Goal: Information Seeking & Learning: Learn about a topic

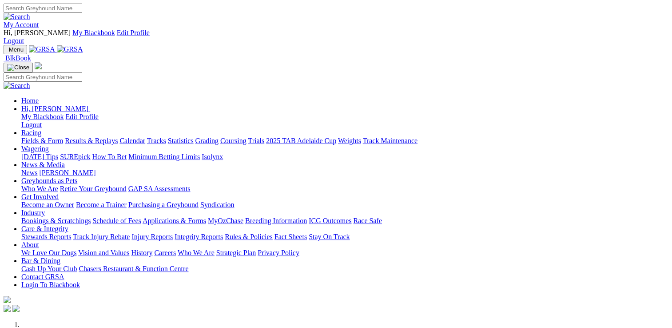
click at [41, 129] on link "Racing" at bounding box center [31, 133] width 20 height 8
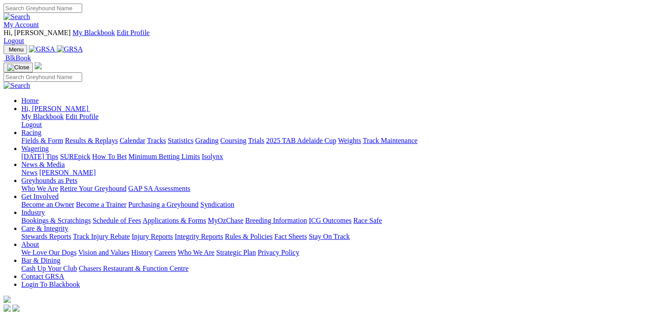
click at [32, 137] on link "Fields & Form" at bounding box center [42, 141] width 42 height 8
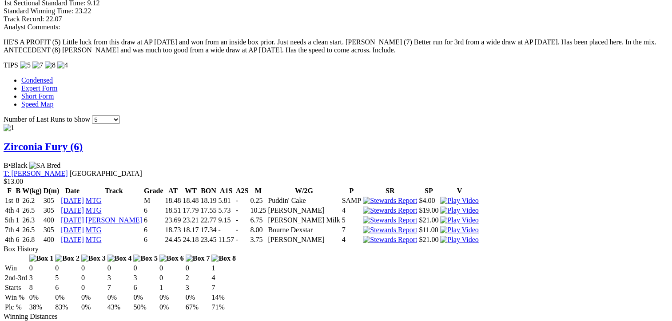
scroll to position [888, 0]
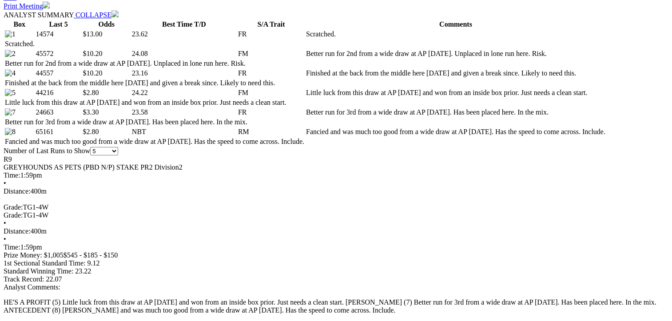
scroll to position [488, 0]
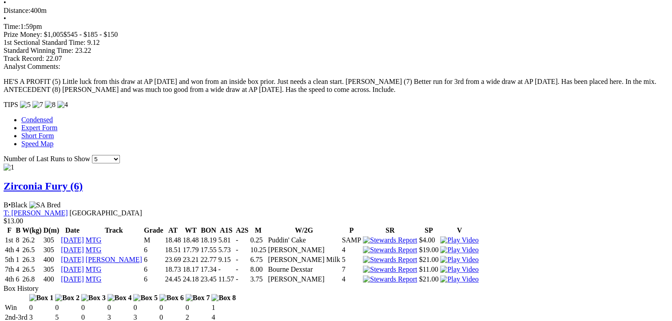
scroll to position [710, 0]
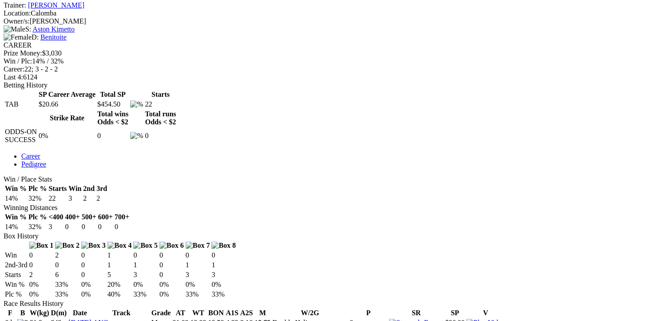
scroll to position [400, 0]
